Goal: Use online tool/utility: Utilize a website feature to perform a specific function

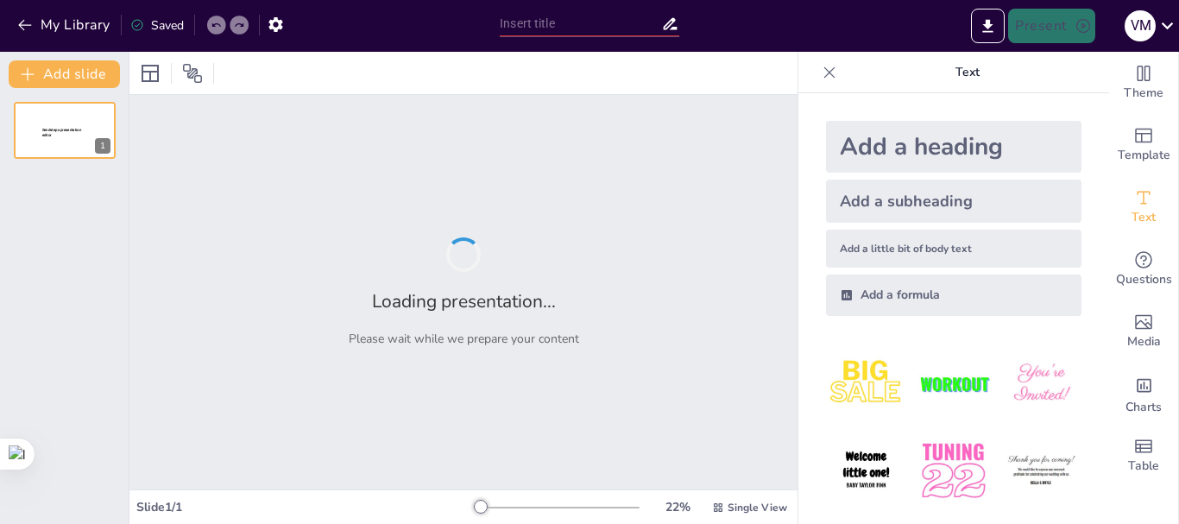
type input "Imported SALUD PUBLICA UNA SALD.pptx"
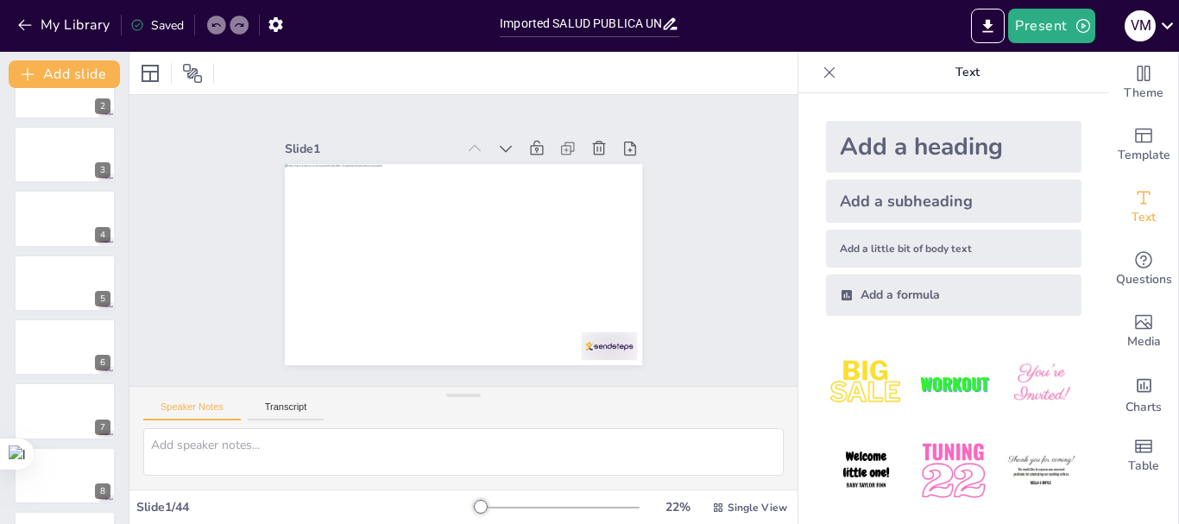
scroll to position [242, 0]
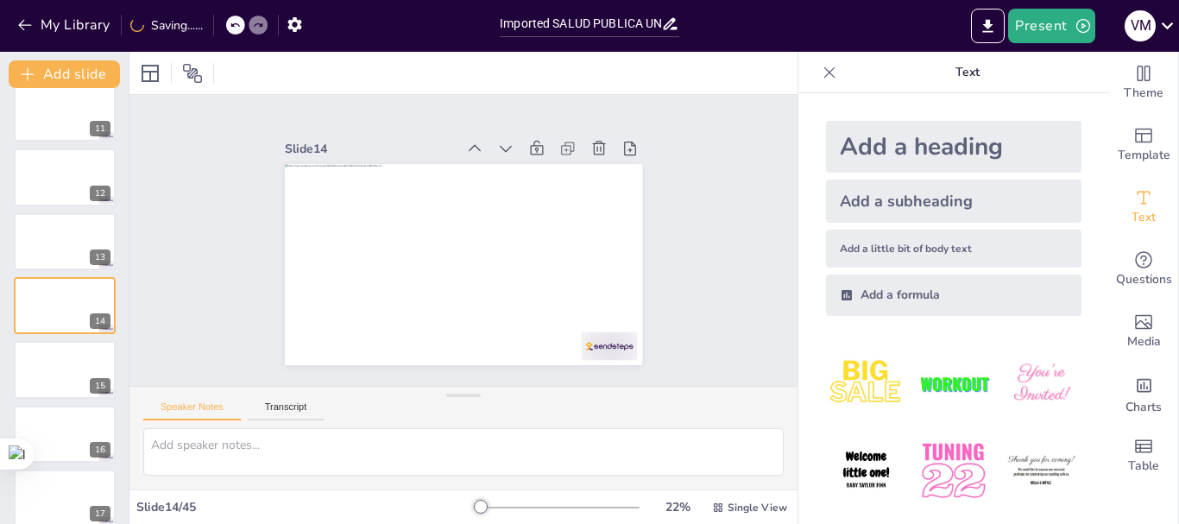
scroll to position [625, 0]
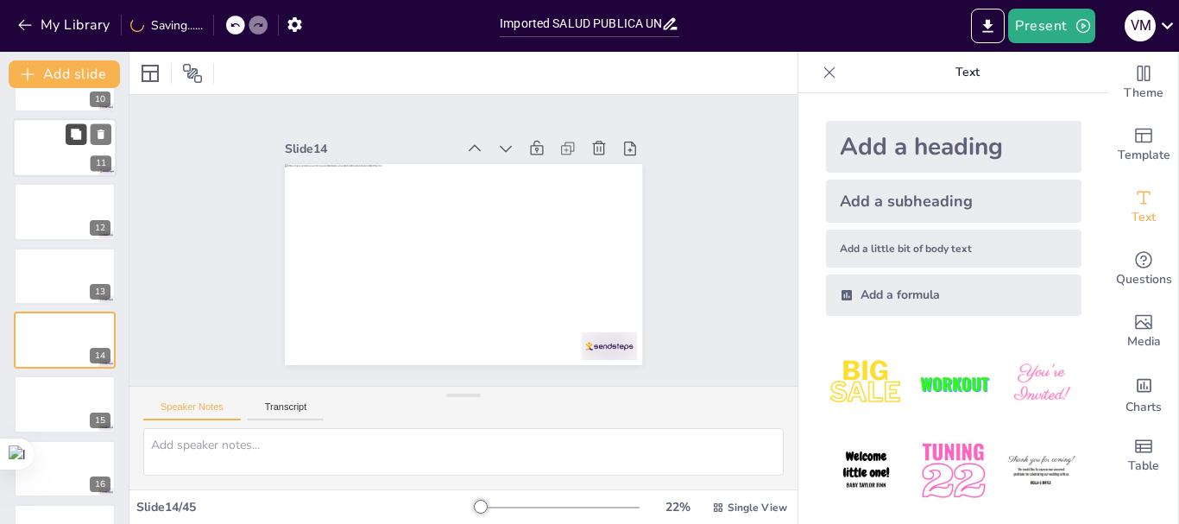
click at [85, 141] on button at bounding box center [76, 133] width 21 height 21
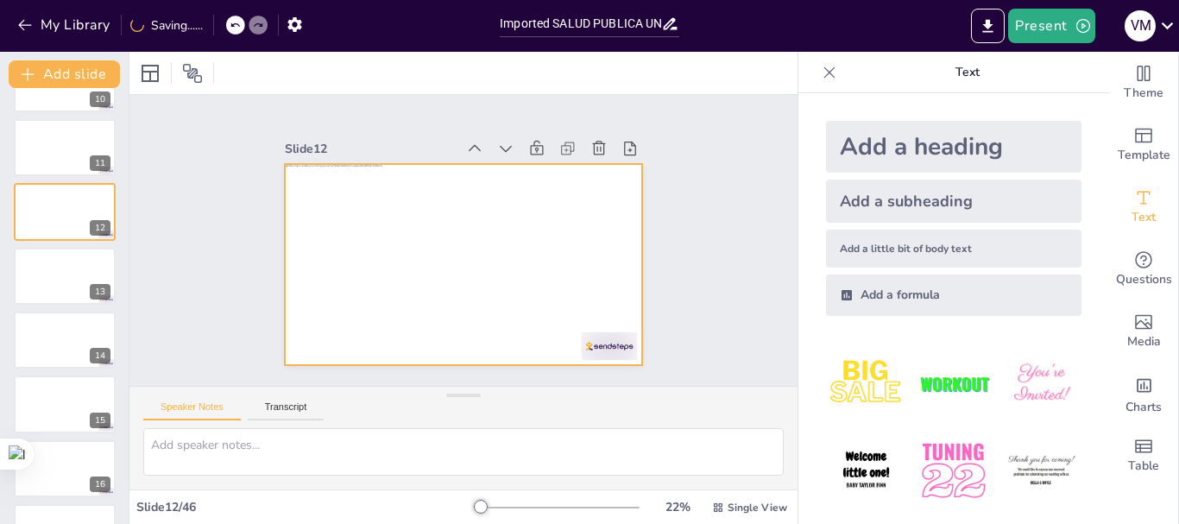
scroll to position [531, 0]
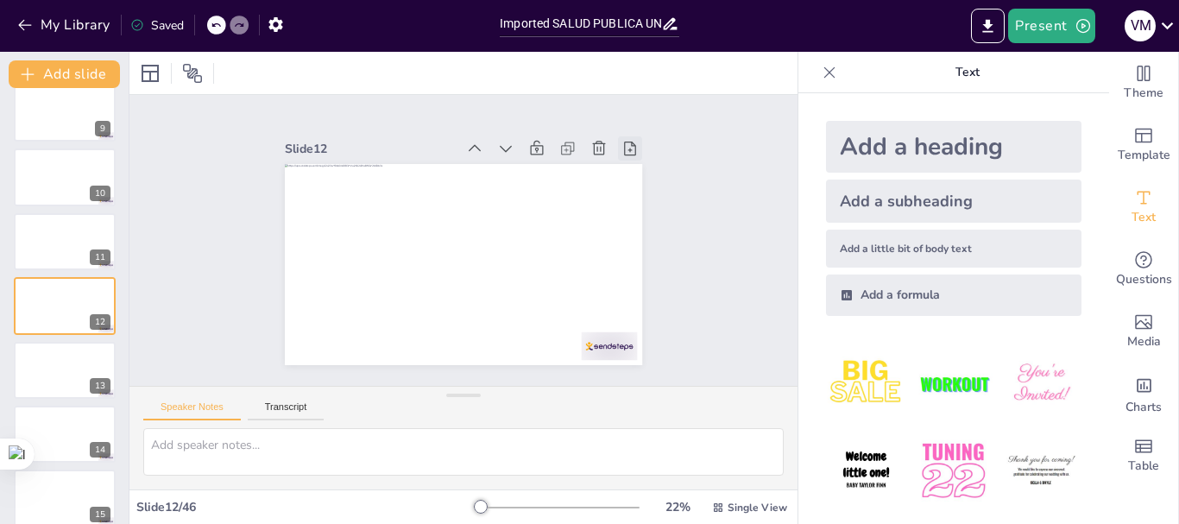
click at [632, 159] on icon at bounding box center [638, 167] width 13 height 16
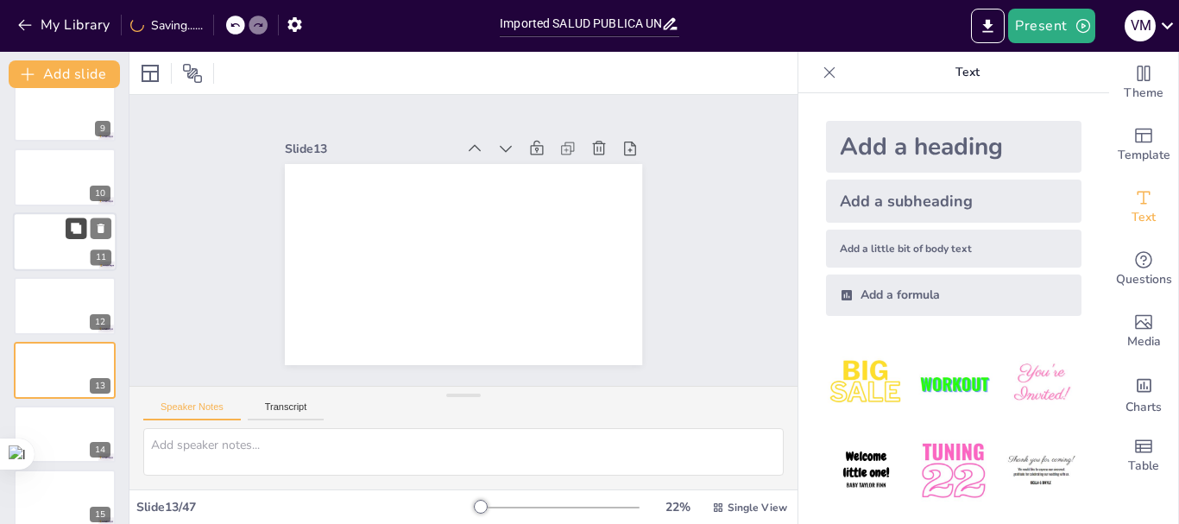
click at [73, 218] on button at bounding box center [76, 227] width 21 height 21
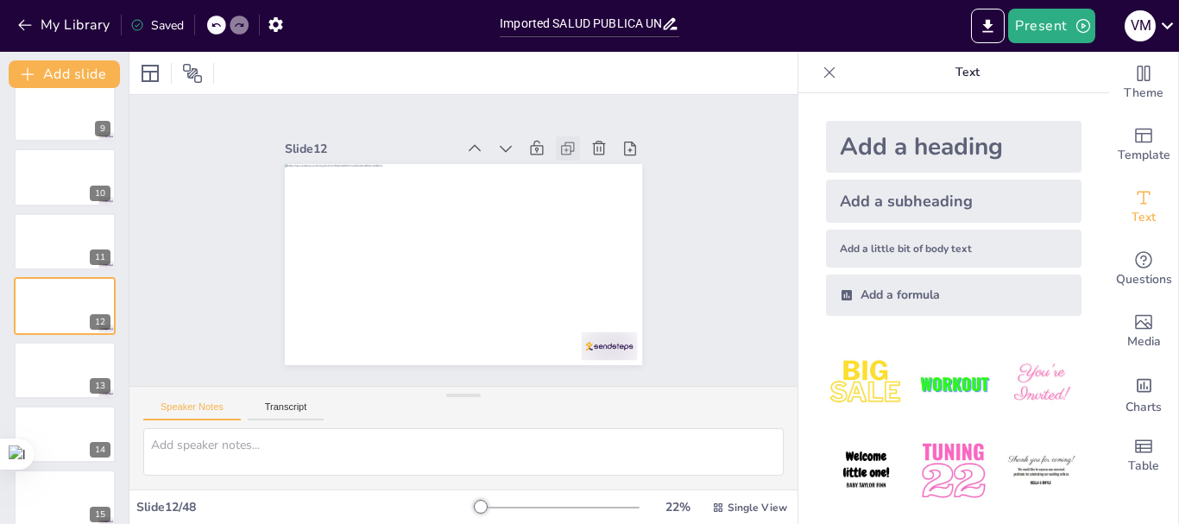
click at [559, 141] on icon at bounding box center [567, 148] width 17 height 17
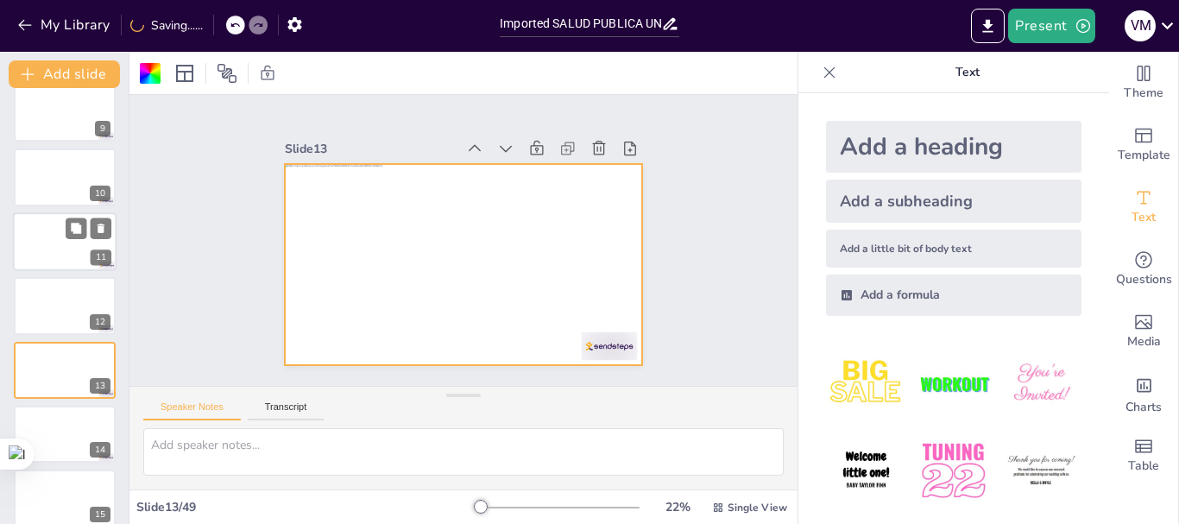
click at [83, 246] on div at bounding box center [65, 241] width 104 height 59
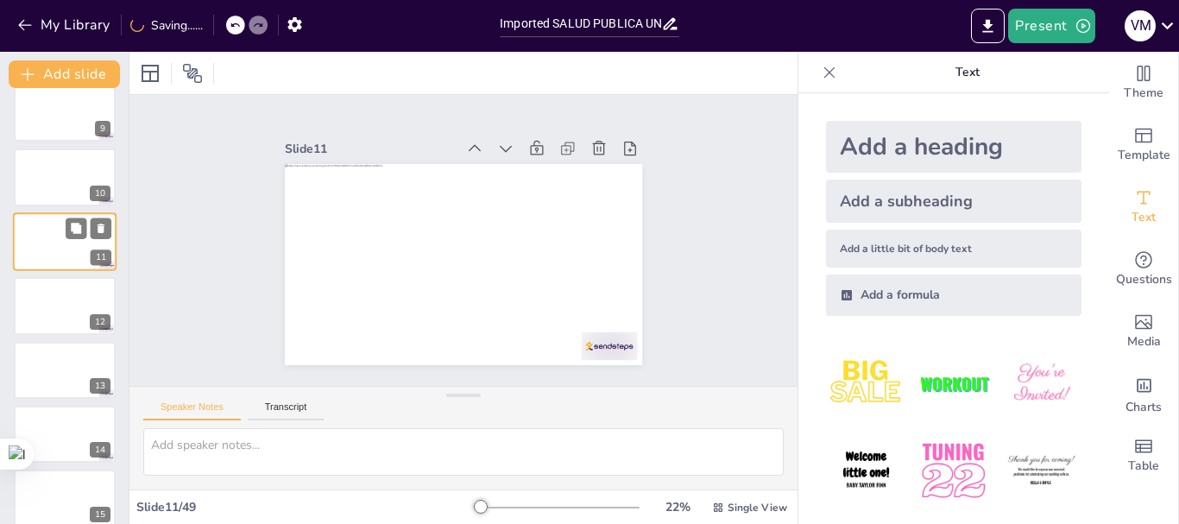
scroll to position [466, 0]
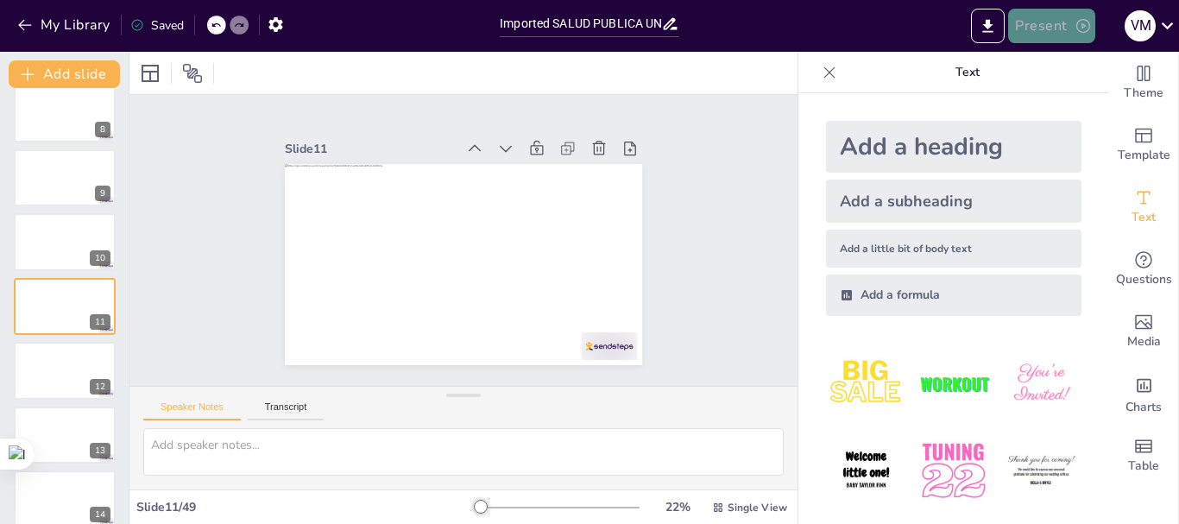
click at [1040, 27] on button "Present" at bounding box center [1051, 26] width 86 height 35
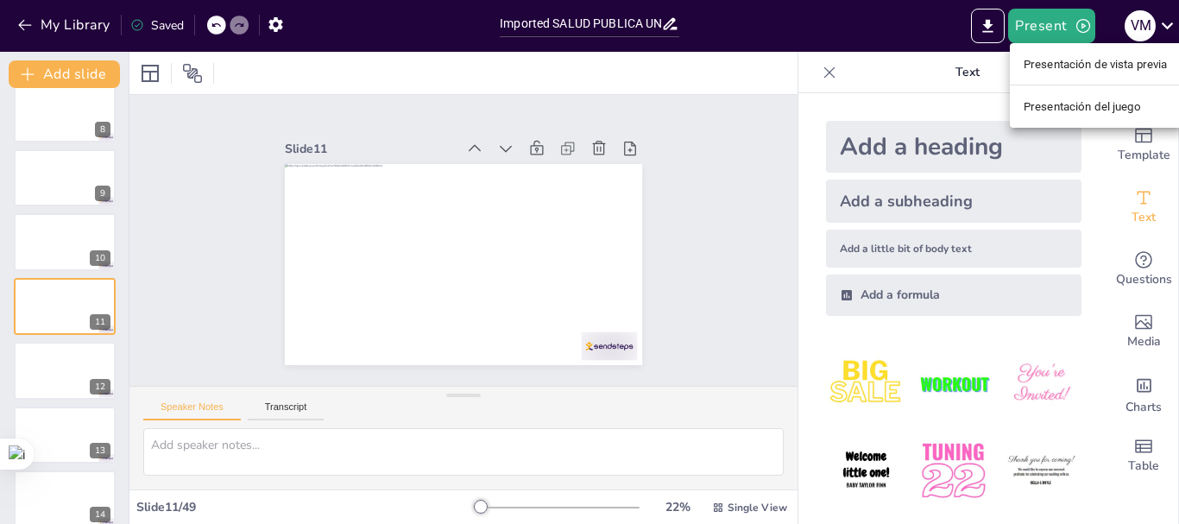
click at [1042, 59] on font "Presentación de vista previa" at bounding box center [1095, 64] width 144 height 13
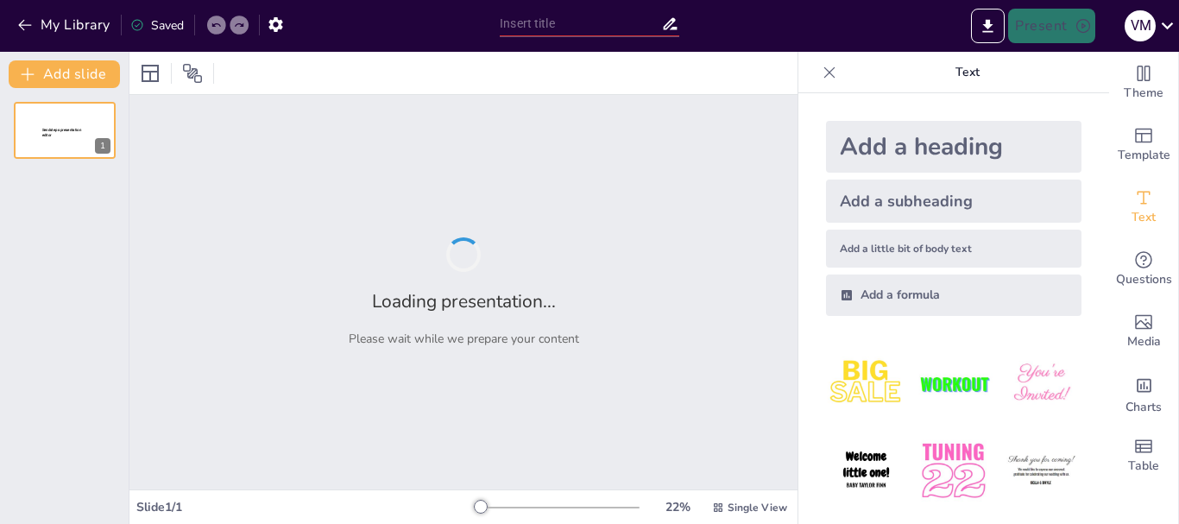
type input "Imported SALUD PUBLICA UNA SALD.pptx"
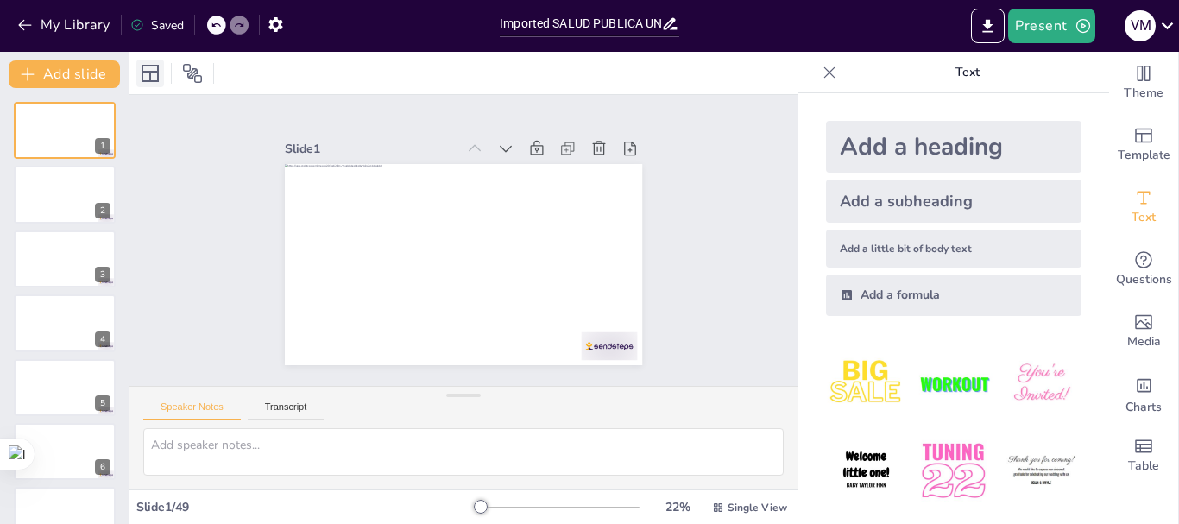
click at [149, 68] on icon at bounding box center [150, 73] width 21 height 21
click at [94, 193] on div at bounding box center [65, 195] width 104 height 59
